Goal: Leave review/rating: Leave review/rating

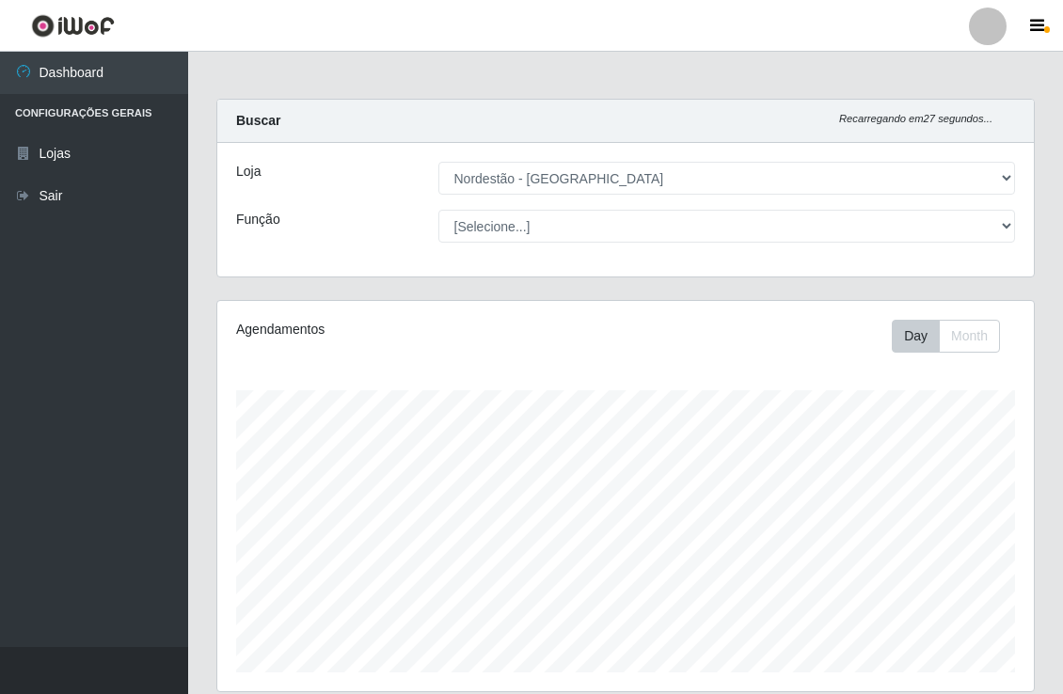
select select "454"
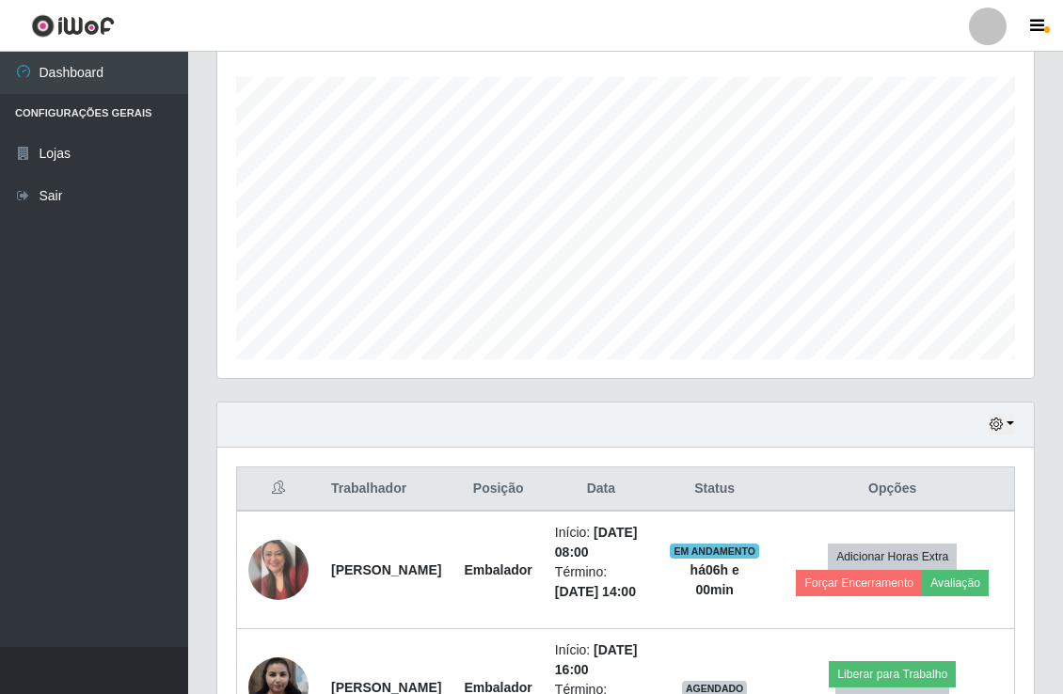
scroll to position [389, 815]
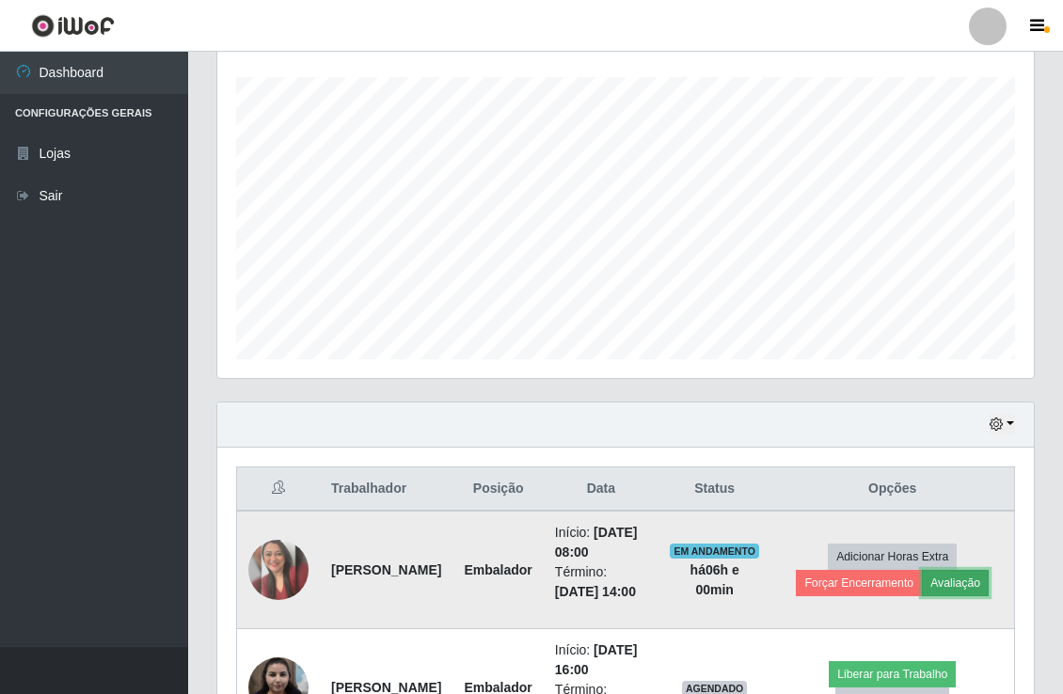
click at [965, 596] on button "Avaliação" at bounding box center [955, 583] width 67 height 26
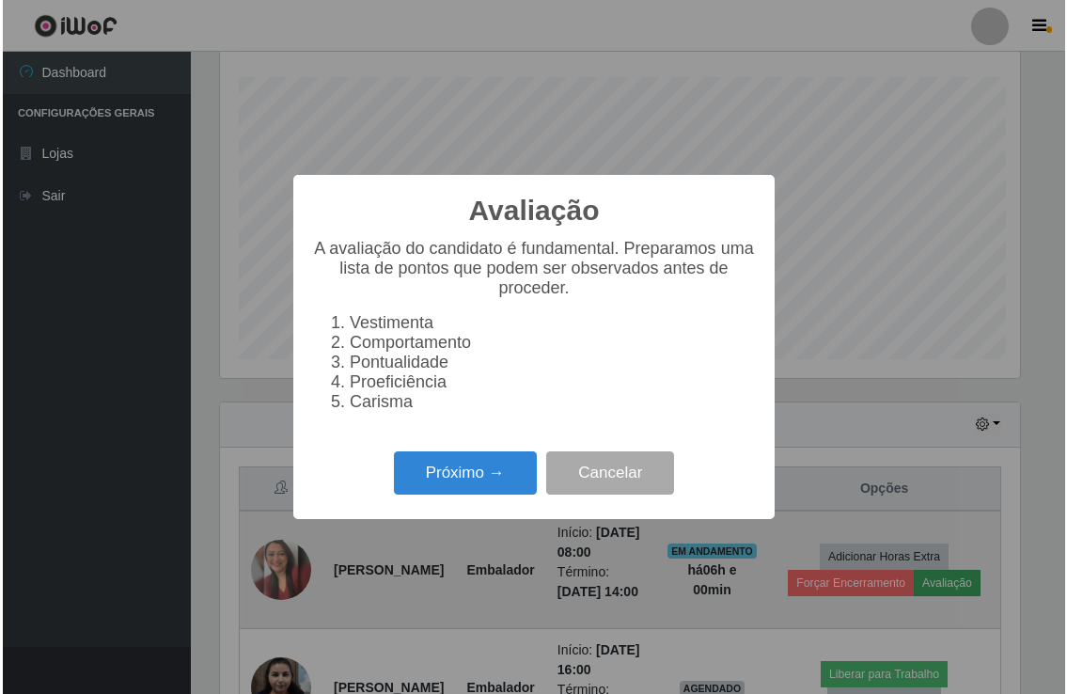
scroll to position [389, 804]
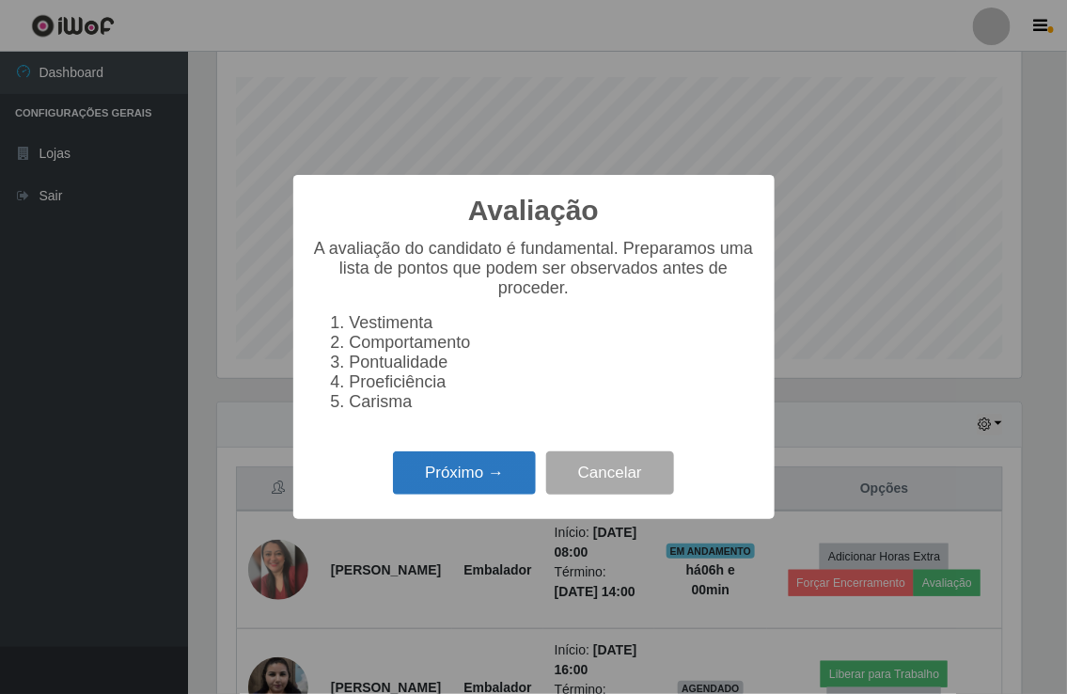
click at [417, 477] on button "Próximo →" at bounding box center [464, 473] width 143 height 44
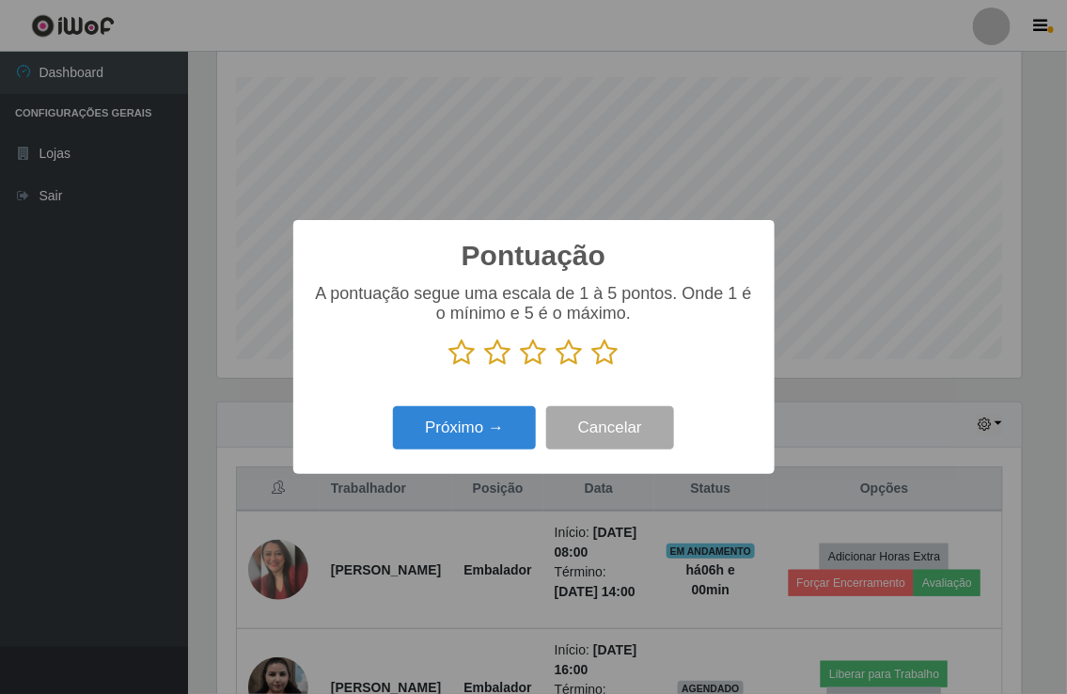
click at [613, 354] on icon at bounding box center [605, 353] width 26 height 28
click at [592, 367] on input "radio" at bounding box center [592, 367] width 0 height 0
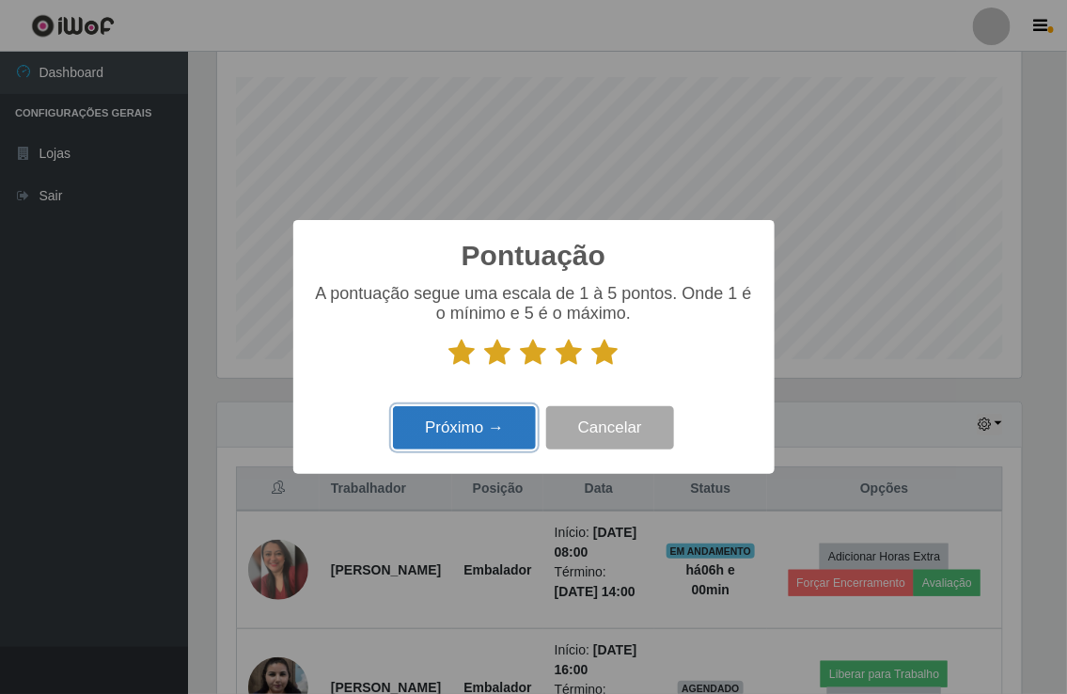
click at [452, 436] on button "Próximo →" at bounding box center [464, 428] width 143 height 44
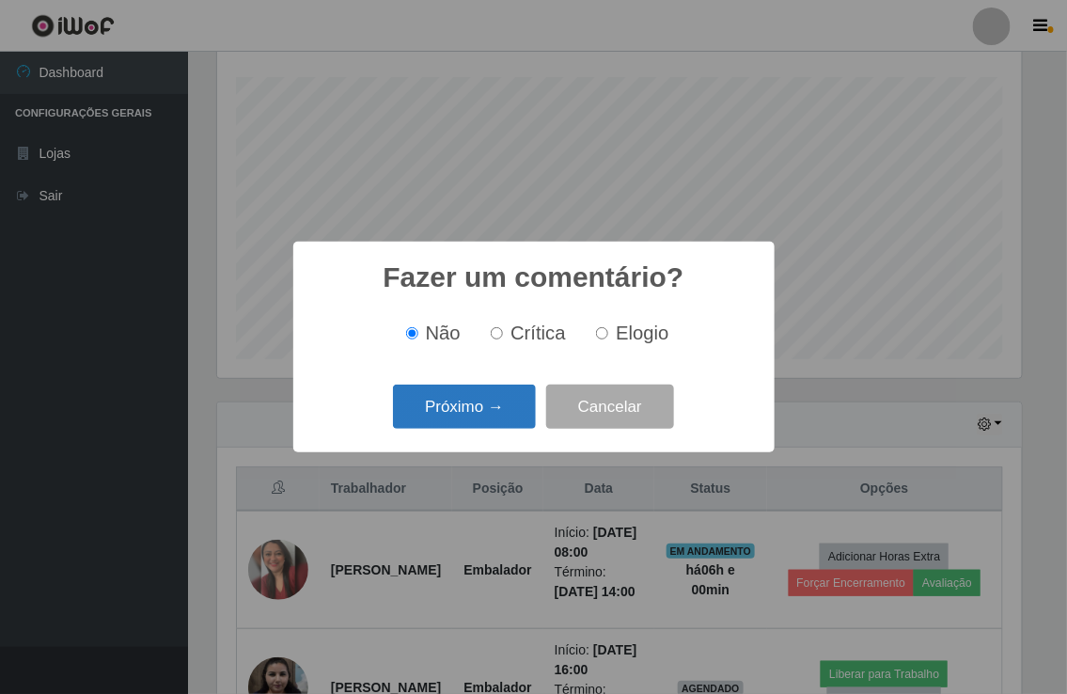
click at [468, 412] on button "Próximo →" at bounding box center [464, 407] width 143 height 44
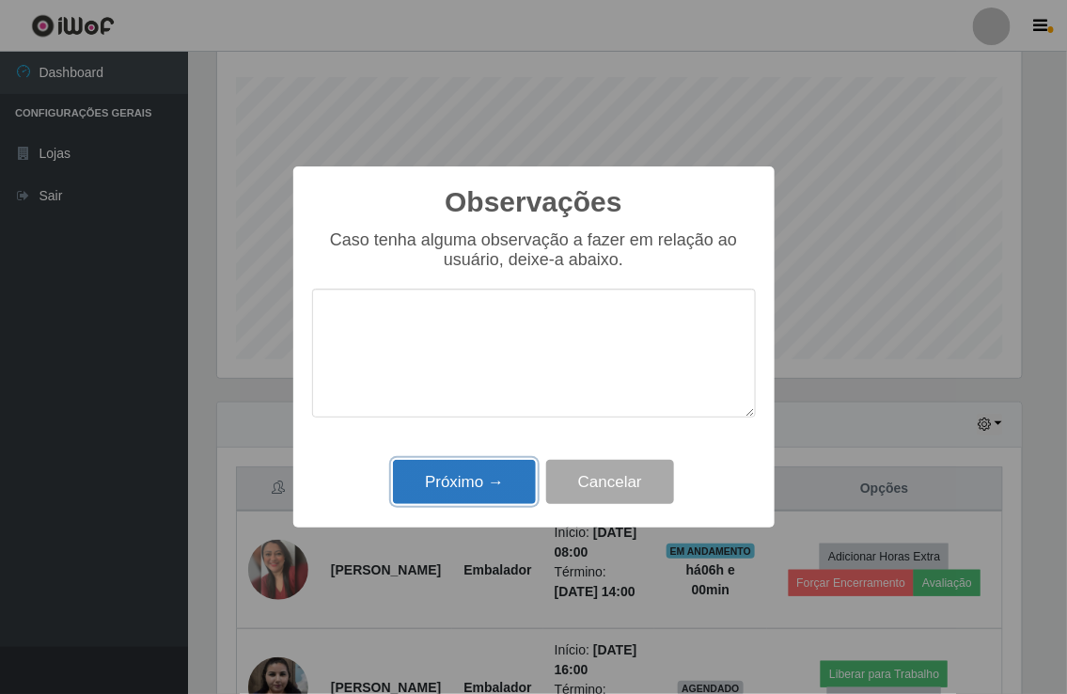
click at [465, 475] on button "Próximo →" at bounding box center [464, 482] width 143 height 44
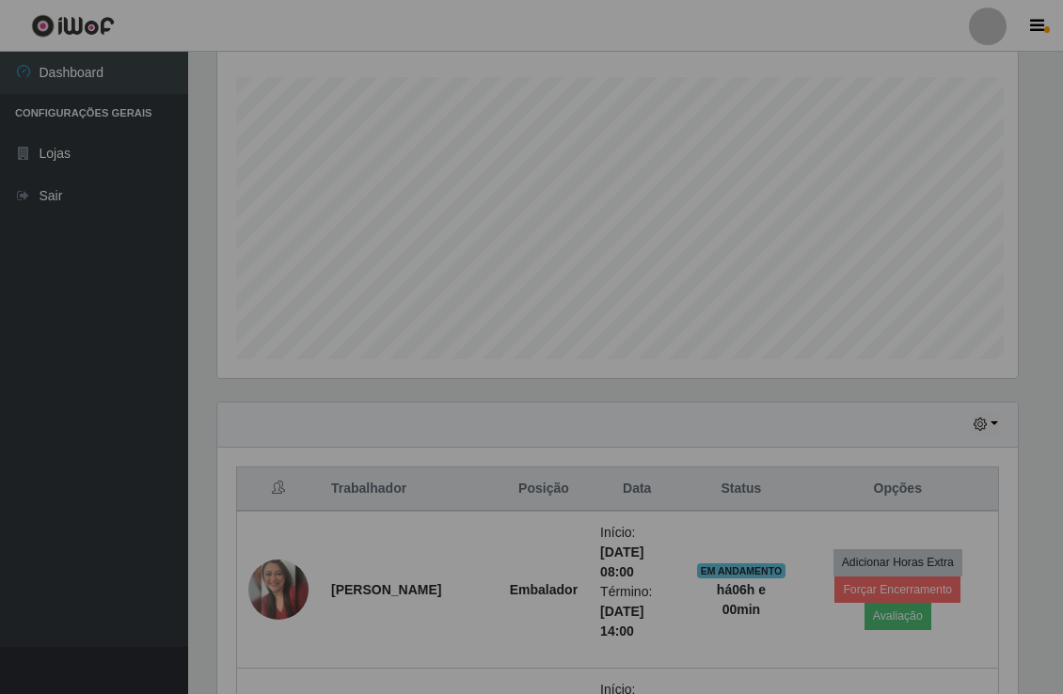
scroll to position [389, 815]
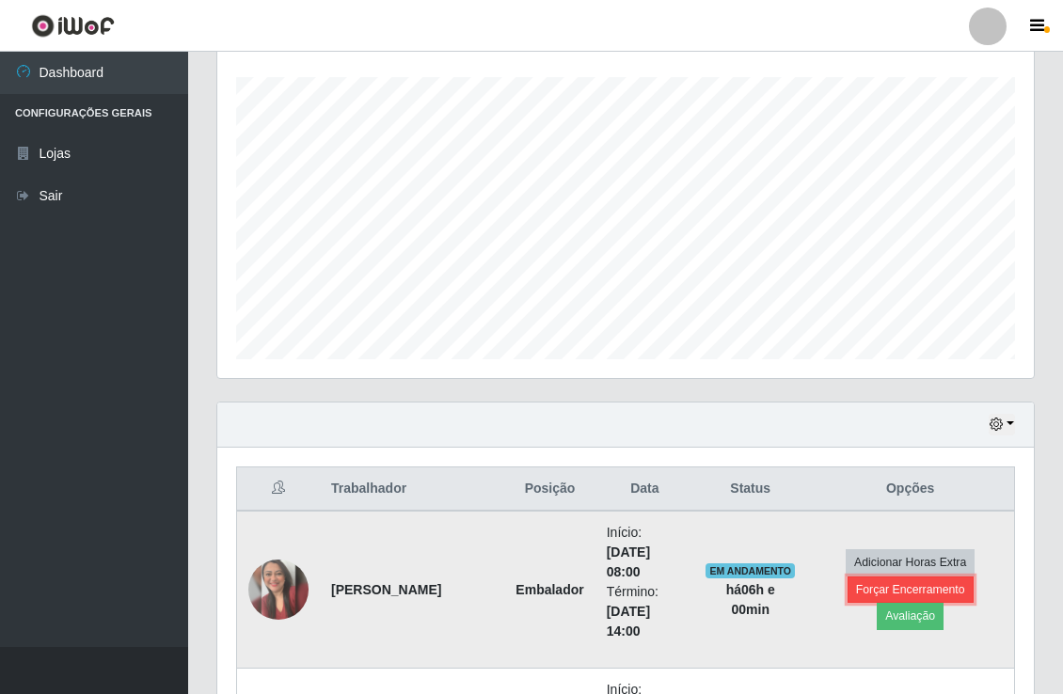
click at [881, 603] on button "Forçar Encerramento" at bounding box center [910, 589] width 126 height 26
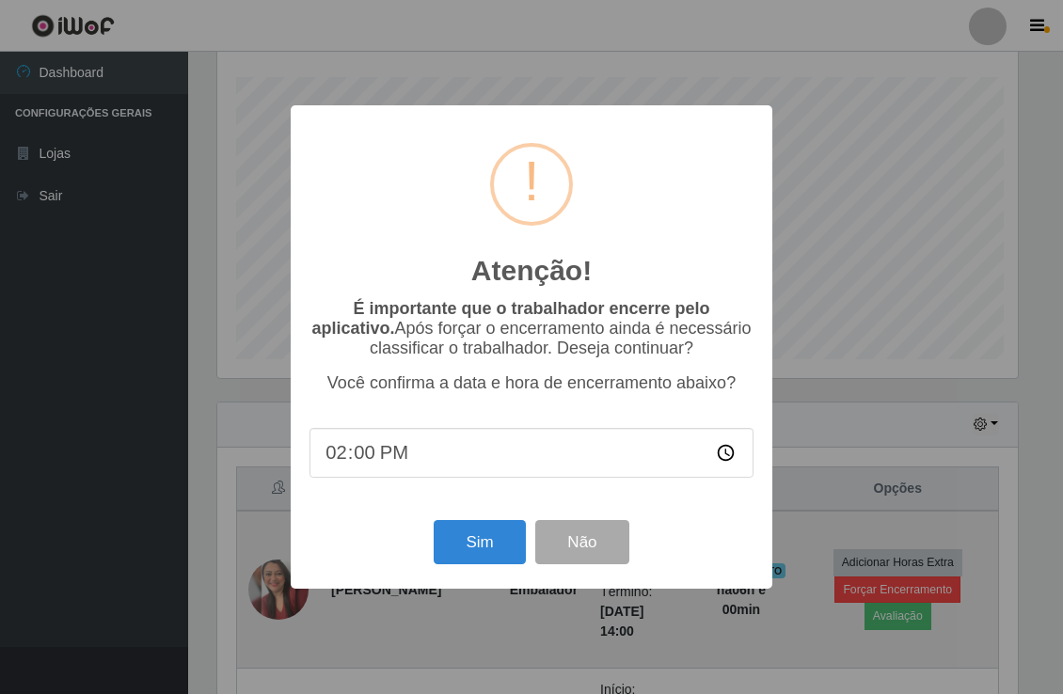
scroll to position [389, 804]
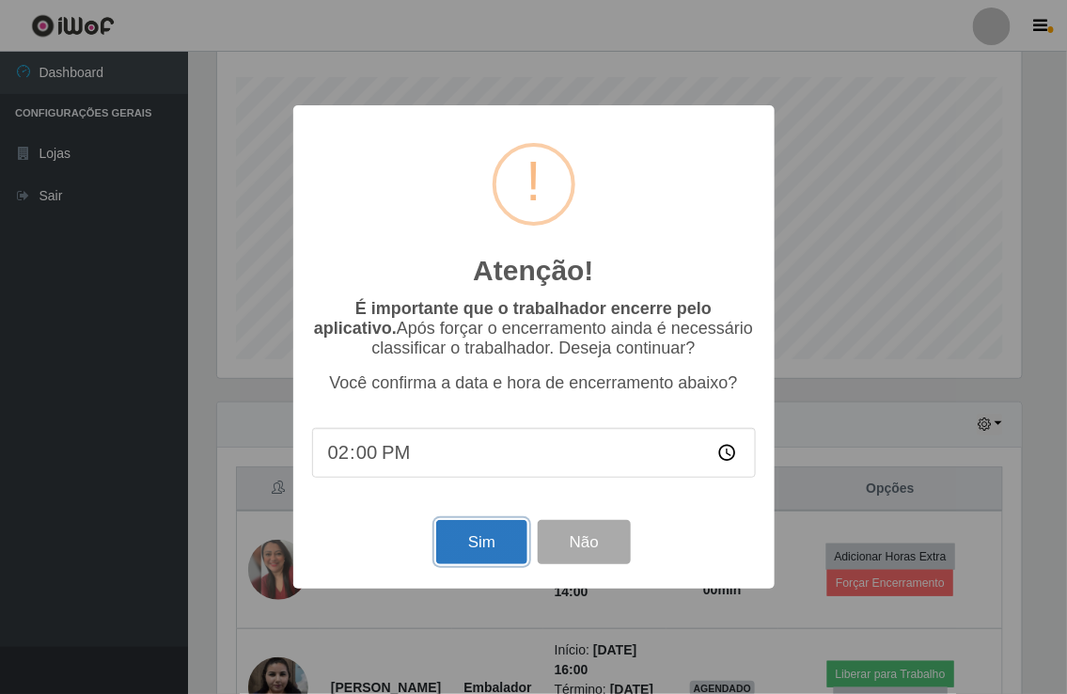
click at [487, 538] on button "Sim" at bounding box center [481, 542] width 91 height 44
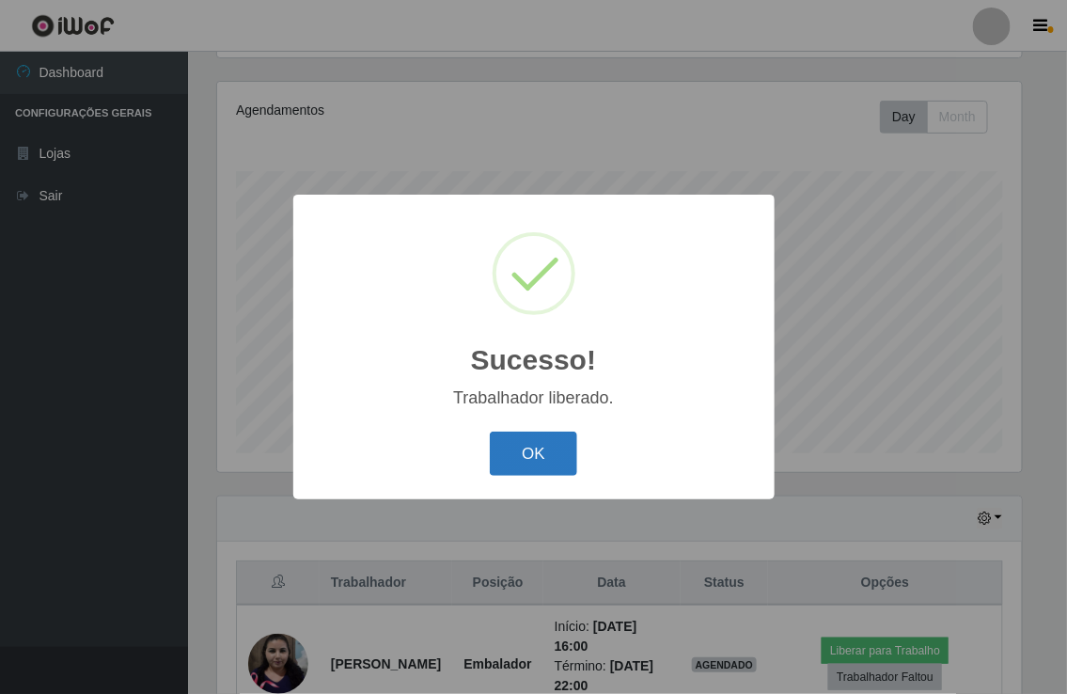
click at [522, 450] on button "OK" at bounding box center [533, 454] width 87 height 44
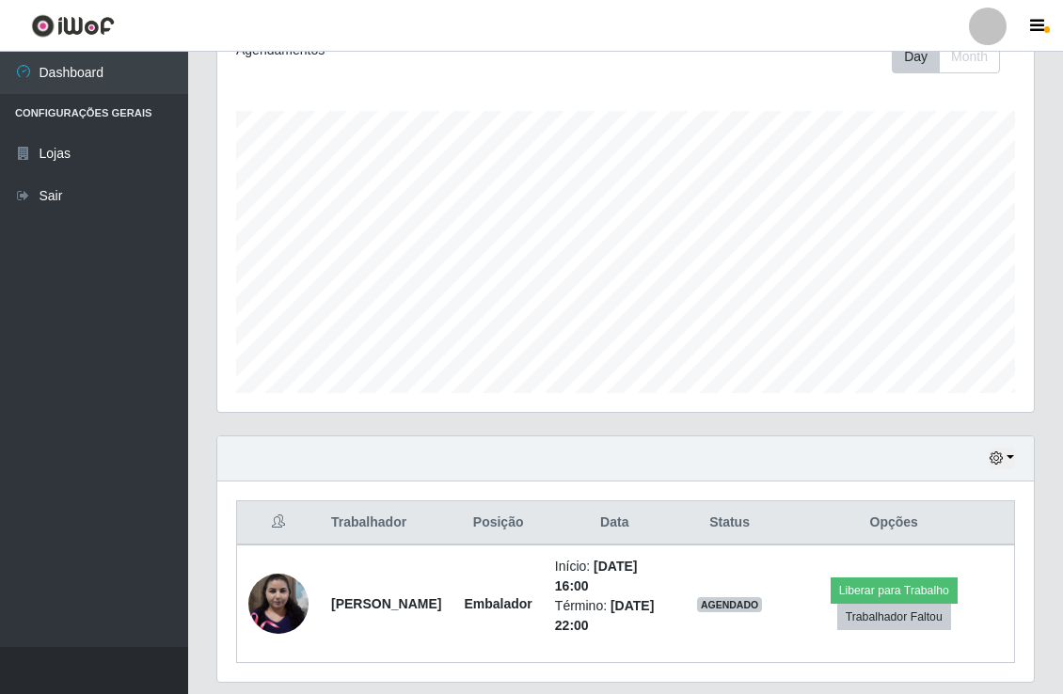
scroll to position [337, 0]
